Goal: Task Accomplishment & Management: Manage account settings

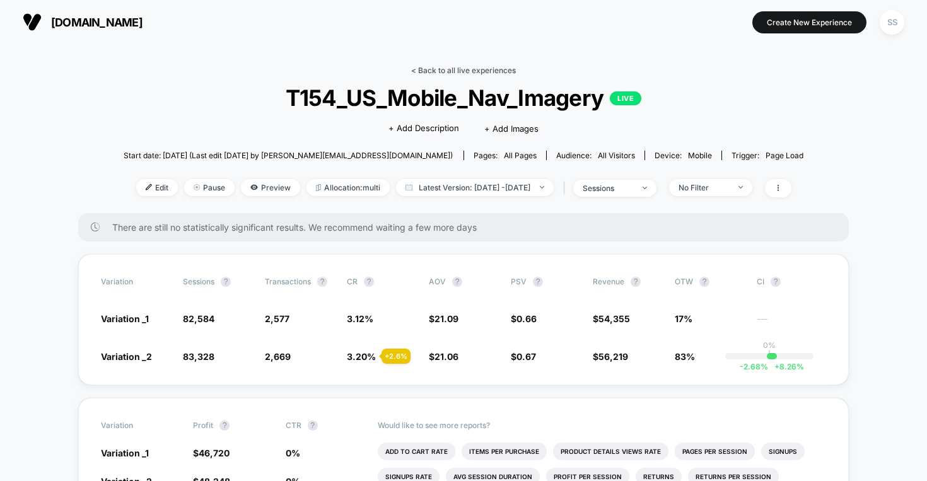
click at [434, 67] on link "< Back to all live experiences" at bounding box center [463, 70] width 105 height 9
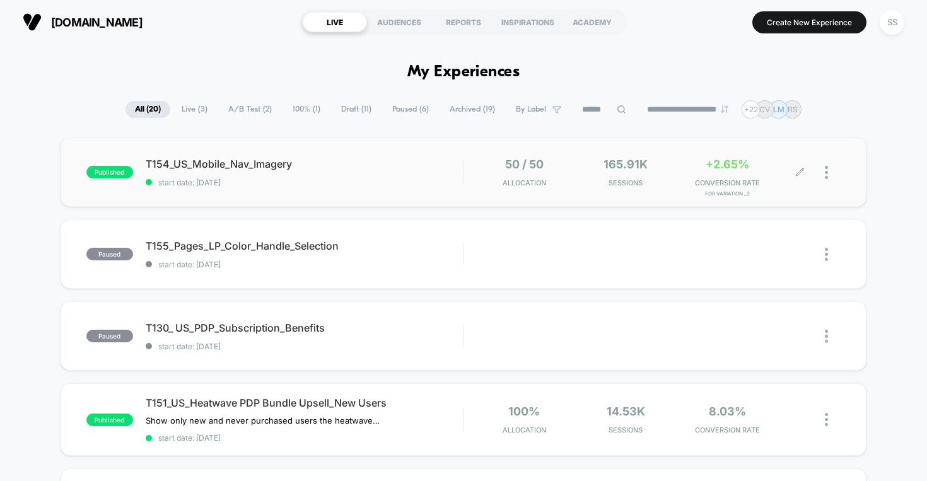
click at [829, 180] on div at bounding box center [833, 173] width 16 height 30
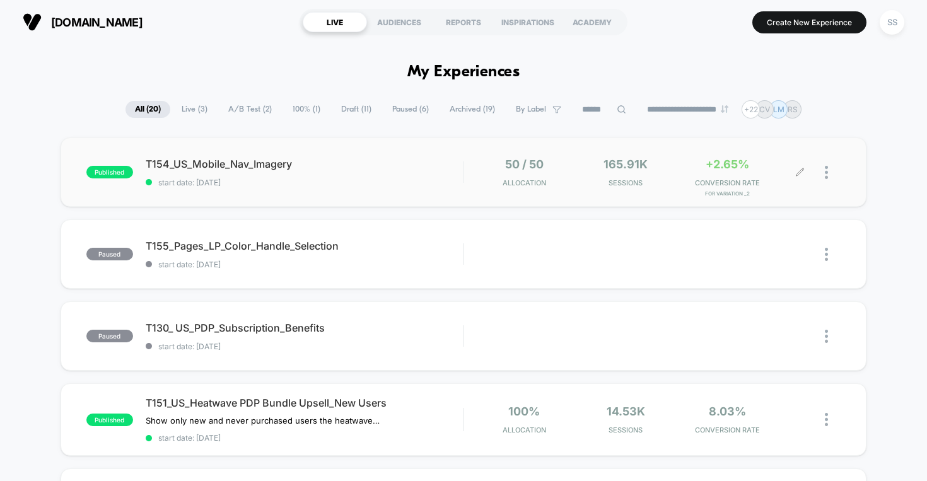
click at [828, 172] on div at bounding box center [833, 173] width 16 height 30
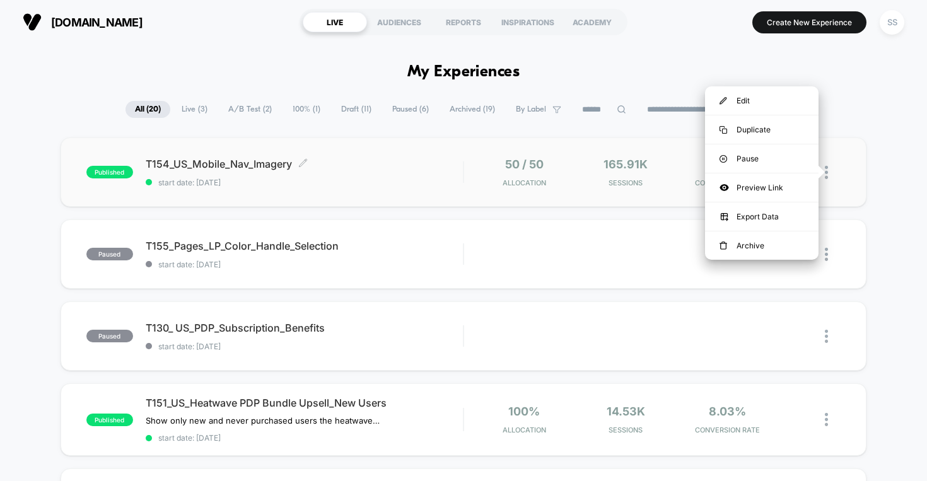
click at [242, 158] on span "T154_US_Mobile_Nav_Imagery Click to edit experience details" at bounding box center [305, 164] width 318 height 13
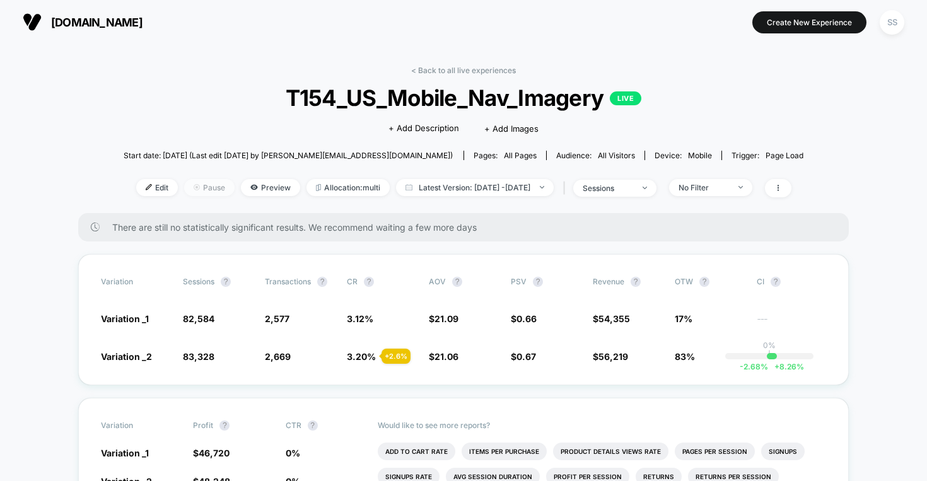
click at [184, 190] on span "Pause" at bounding box center [209, 187] width 50 height 17
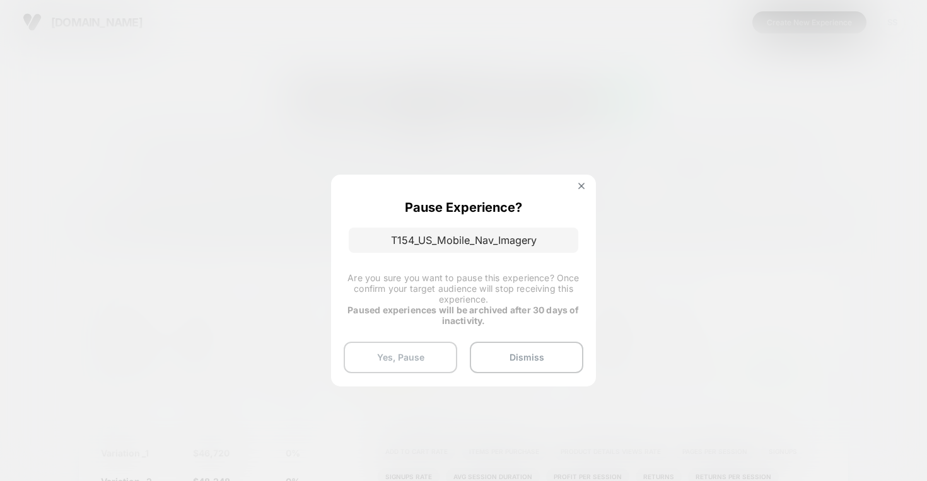
click at [392, 358] on button "Yes, Pause" at bounding box center [401, 358] width 114 height 32
